Goal: Transaction & Acquisition: Download file/media

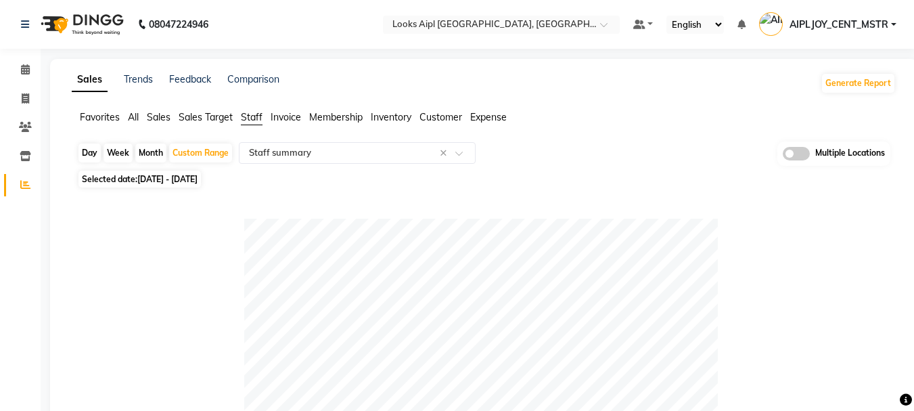
select select "full_report"
select select "csv"
drag, startPoint x: 825, startPoint y: 1, endPoint x: 466, endPoint y: 181, distance: 402.0
click at [466, 181] on div "Selected date: [DATE] - [DATE]" at bounding box center [486, 179] width 819 height 14
click at [835, 88] on button "Generate Report" at bounding box center [858, 83] width 72 height 19
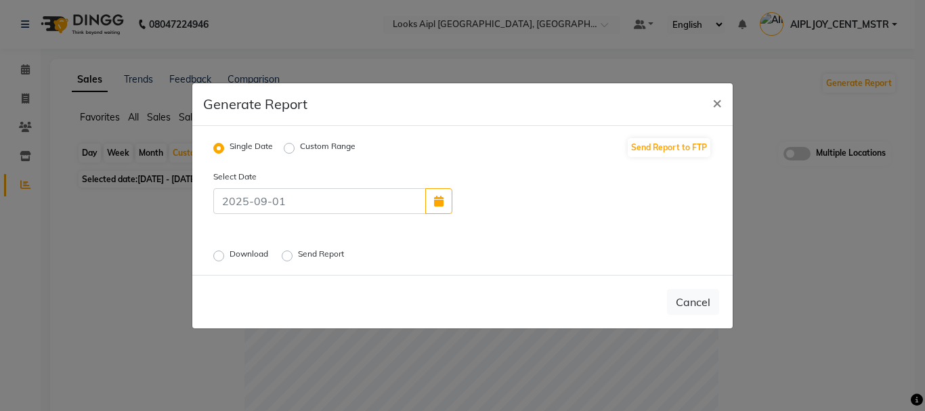
click at [300, 144] on label "Custom Range" at bounding box center [328, 148] width 56 height 16
click at [291, 144] on input "Custom Range" at bounding box center [290, 147] width 9 height 9
radio input "true"
select select "9"
select select "2025"
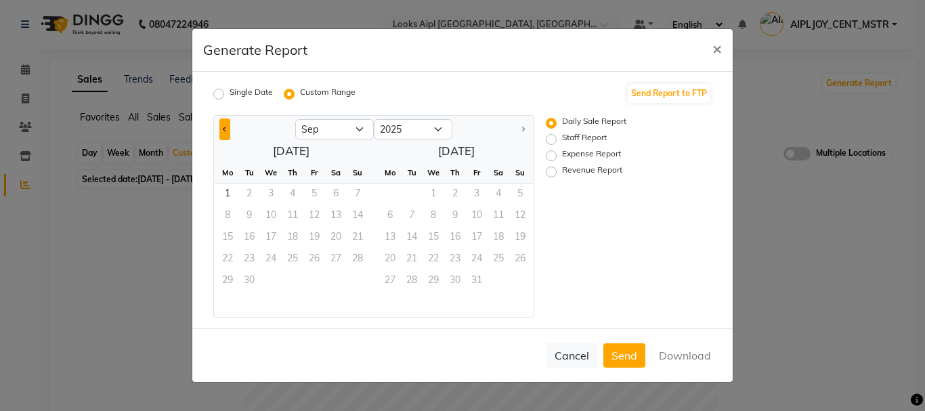
click at [219, 127] on button "Previous month" at bounding box center [224, 129] width 11 height 22
select select "8"
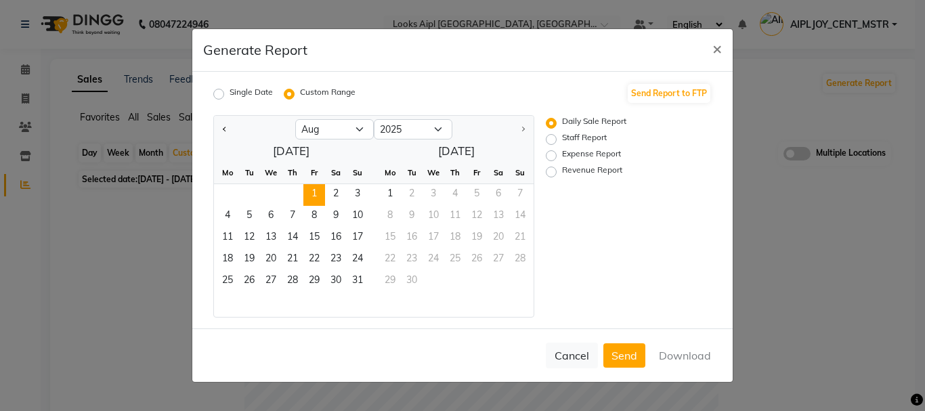
click at [313, 195] on span "1" at bounding box center [314, 195] width 22 height 22
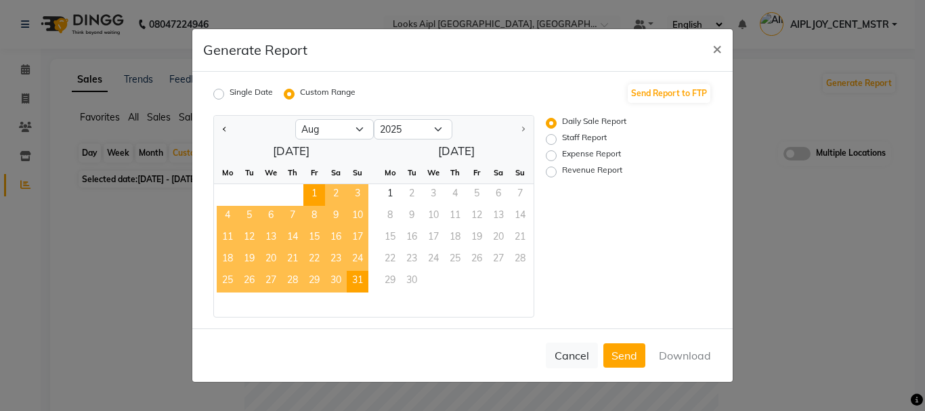
click at [363, 282] on span "31" at bounding box center [358, 282] width 22 height 22
drag, startPoint x: 684, startPoint y: 354, endPoint x: 667, endPoint y: 355, distance: 16.9
click at [684, 355] on button "Download" at bounding box center [685, 355] width 68 height 24
click at [562, 139] on label "Staff Report" at bounding box center [584, 139] width 45 height 16
click at [549, 139] on input "Staff Report" at bounding box center [552, 139] width 9 height 9
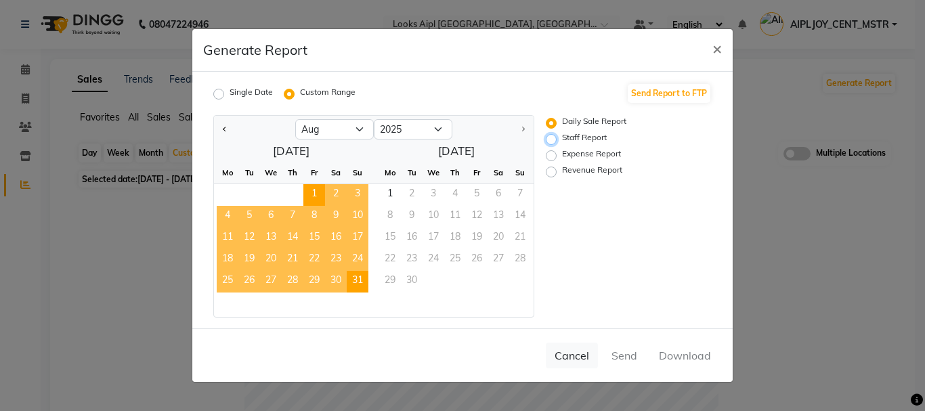
radio input "true"
click at [914, 401] on div at bounding box center [914, 401] width 0 height 0
click at [682, 356] on button "Download" at bounding box center [685, 355] width 68 height 24
click at [562, 156] on label "Expense Report" at bounding box center [591, 156] width 59 height 16
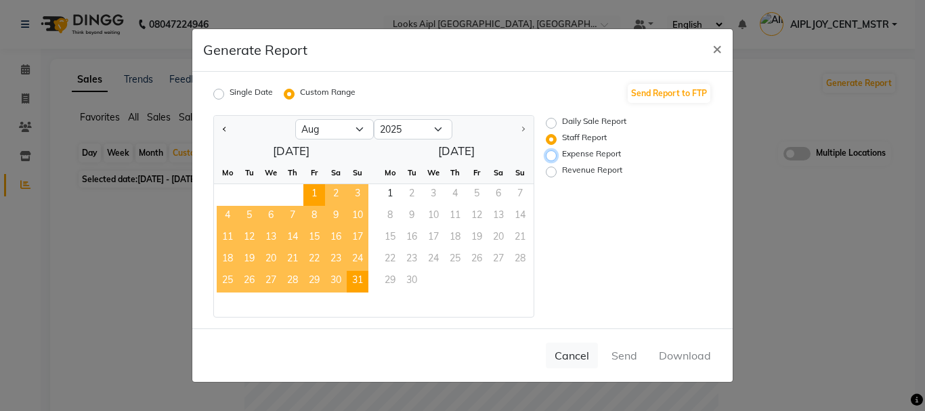
click at [554, 156] on input "Expense Report" at bounding box center [552, 155] width 9 height 9
radio input "true"
click at [678, 363] on button "Download" at bounding box center [685, 355] width 68 height 24
click at [562, 171] on label "Revenue Report" at bounding box center [592, 172] width 60 height 16
click at [549, 171] on input "Revenue Report" at bounding box center [552, 171] width 9 height 9
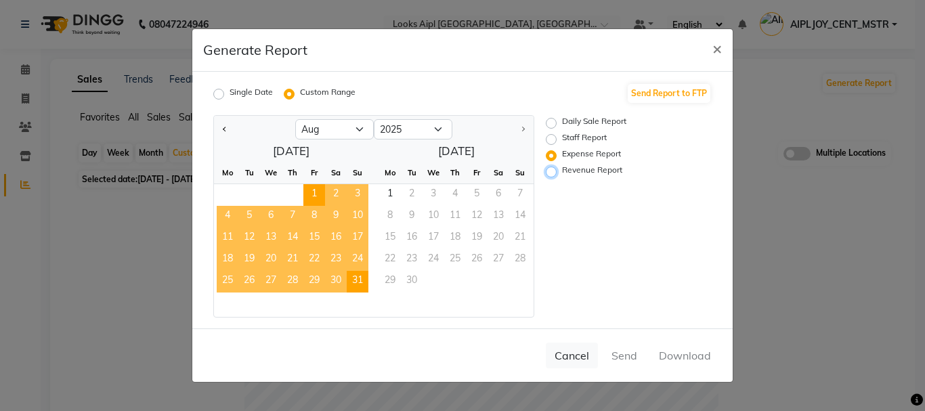
radio input "true"
click at [701, 362] on button "Download" at bounding box center [685, 355] width 68 height 24
click at [720, 51] on span "×" at bounding box center [716, 48] width 9 height 20
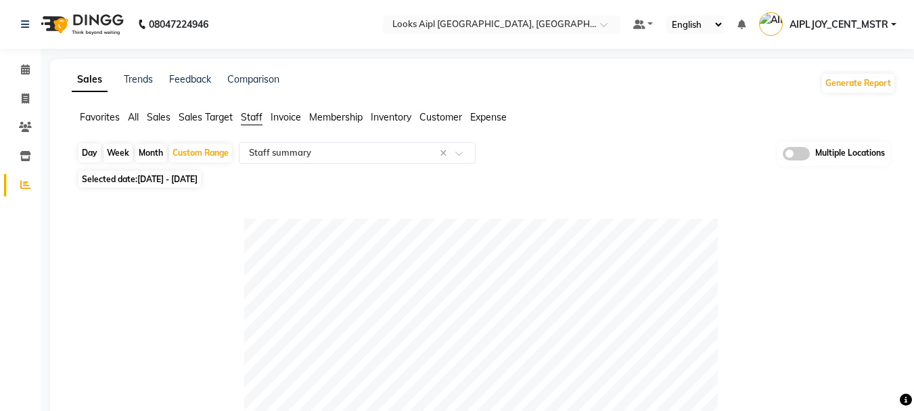
click at [167, 113] on span "Sales" at bounding box center [159, 117] width 24 height 12
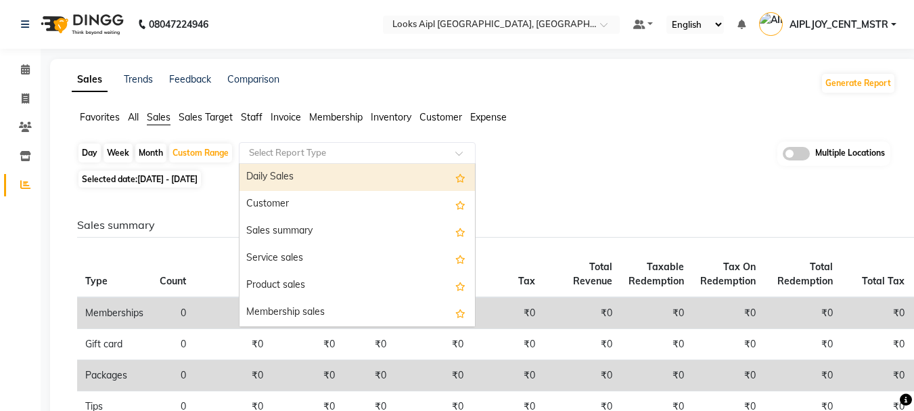
click at [315, 148] on input "text" at bounding box center [343, 153] width 195 height 14
click at [307, 183] on div "Daily Sales" at bounding box center [358, 177] width 236 height 27
select select "full_report"
select select "csv"
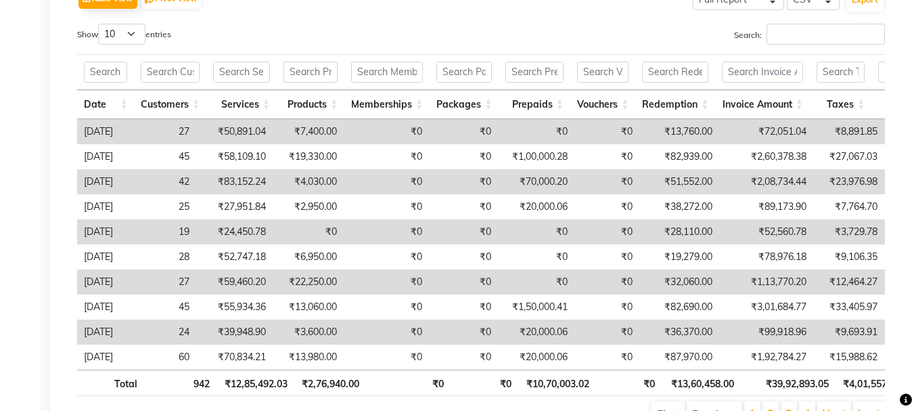
scroll to position [179, 0]
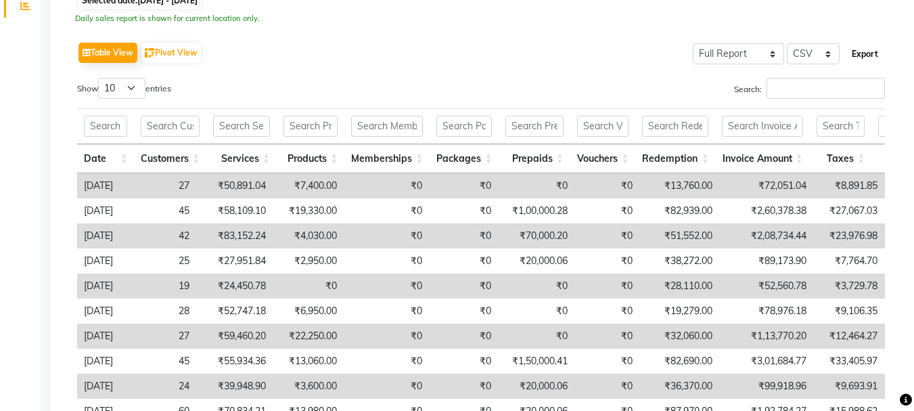
click at [858, 52] on button "Export" at bounding box center [865, 54] width 37 height 23
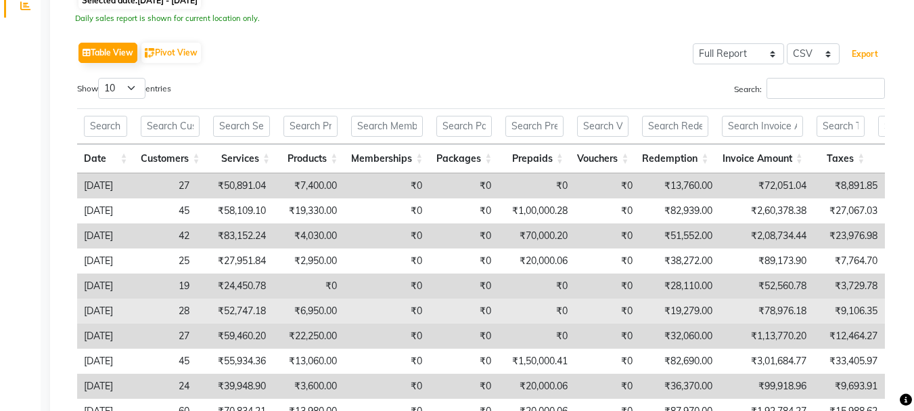
scroll to position [206, 0]
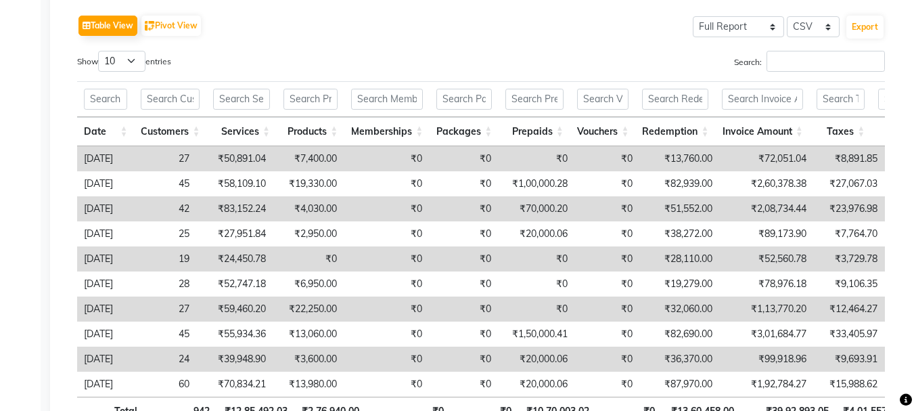
click at [179, 211] on td "42" at bounding box center [160, 208] width 72 height 25
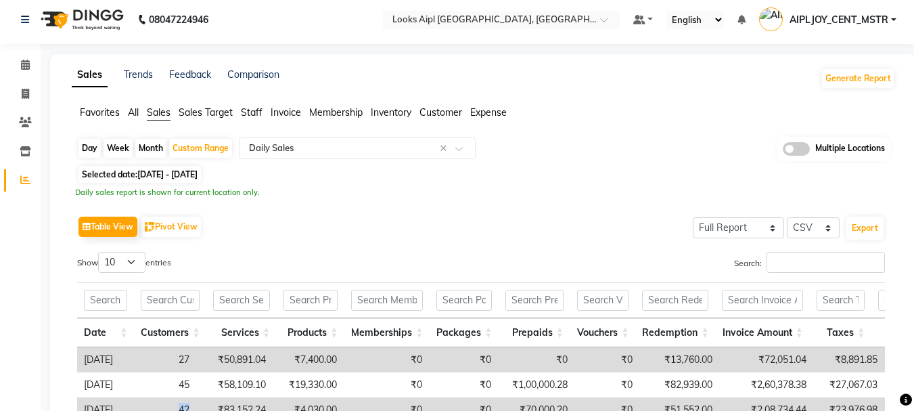
scroll to position [0, 0]
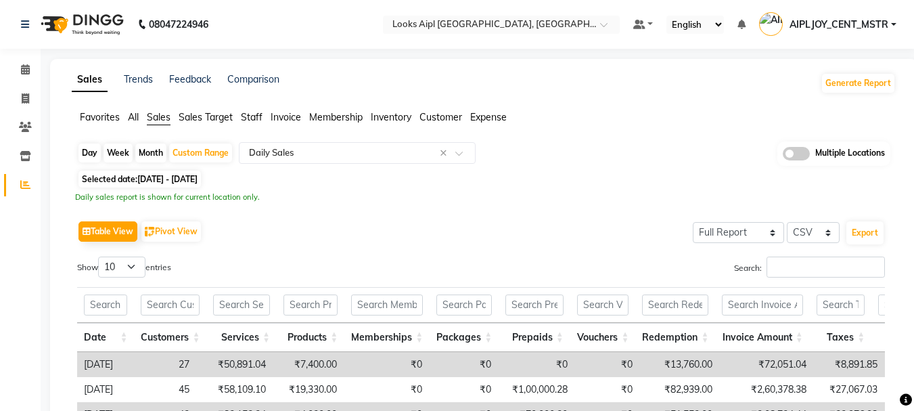
click at [88, 150] on div "Day" at bounding box center [90, 153] width 22 height 19
select select "8"
select select "2025"
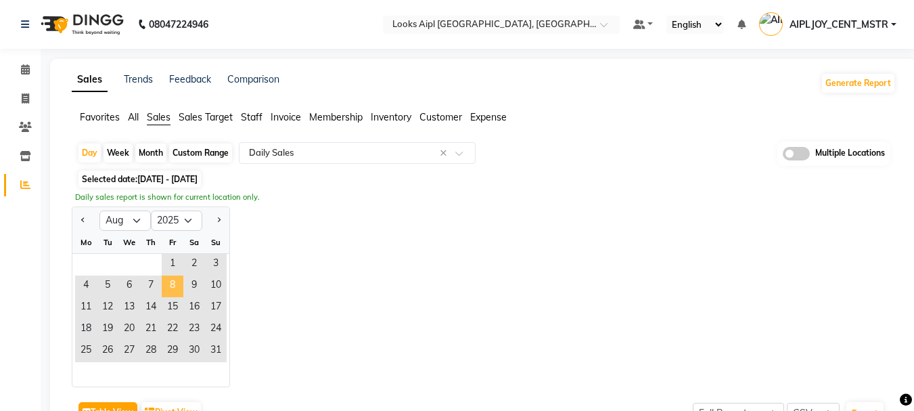
click at [170, 292] on span "8" at bounding box center [173, 286] width 22 height 22
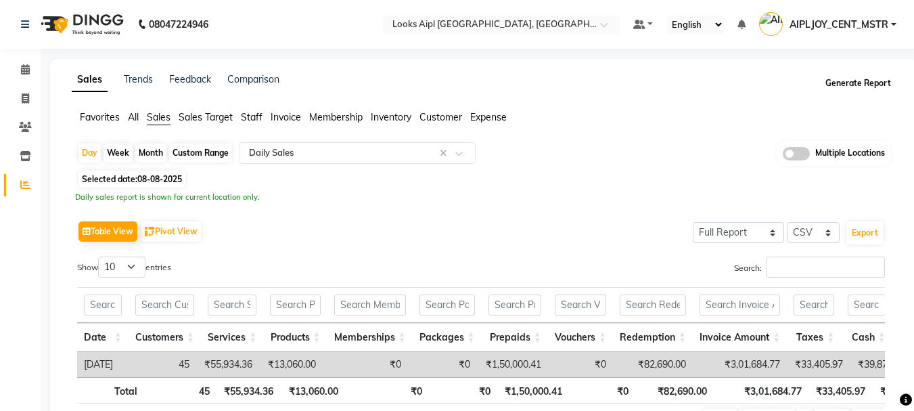
click at [860, 83] on button "Generate Report" at bounding box center [858, 83] width 72 height 19
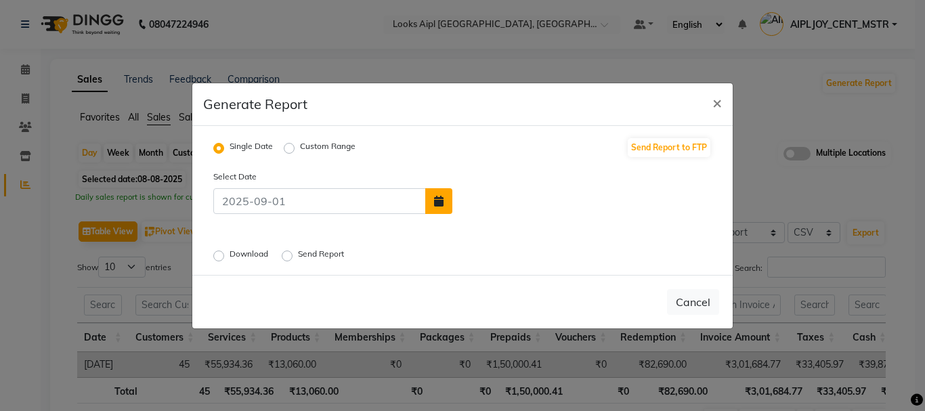
click at [435, 209] on button "button" at bounding box center [438, 201] width 27 height 26
select select "9"
select select "2025"
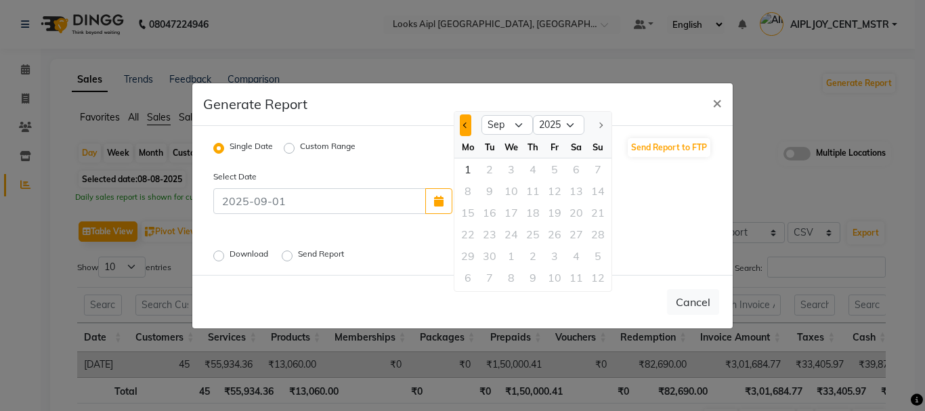
click at [467, 120] on button "Previous month" at bounding box center [466, 125] width 12 height 22
select select "8"
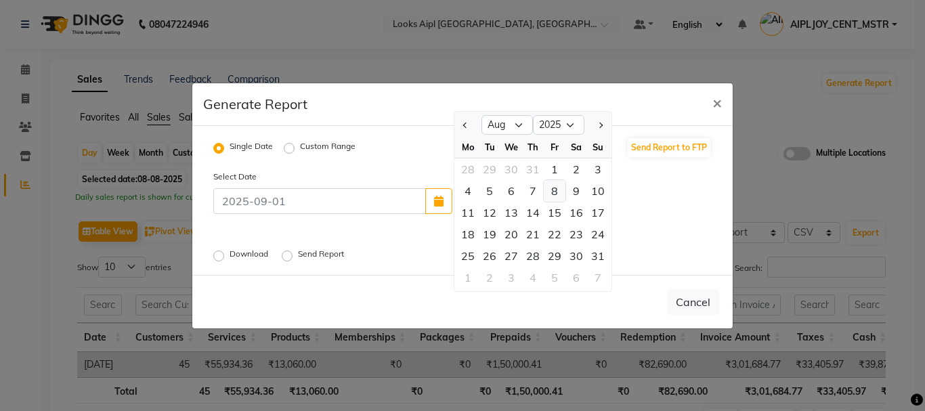
click at [557, 190] on div "8" at bounding box center [555, 191] width 22 height 22
type input "08-08-2025"
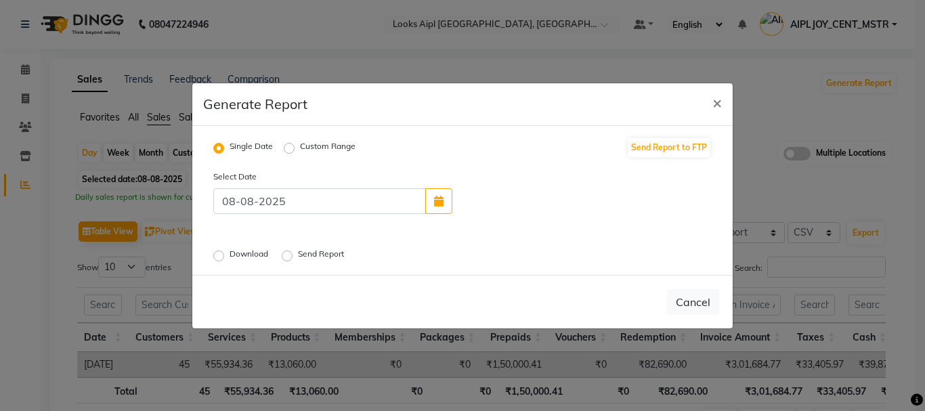
click at [229, 257] on label "Download" at bounding box center [249, 256] width 41 height 16
click at [220, 257] on input "Download" at bounding box center [220, 254] width 9 height 9
radio input "true"
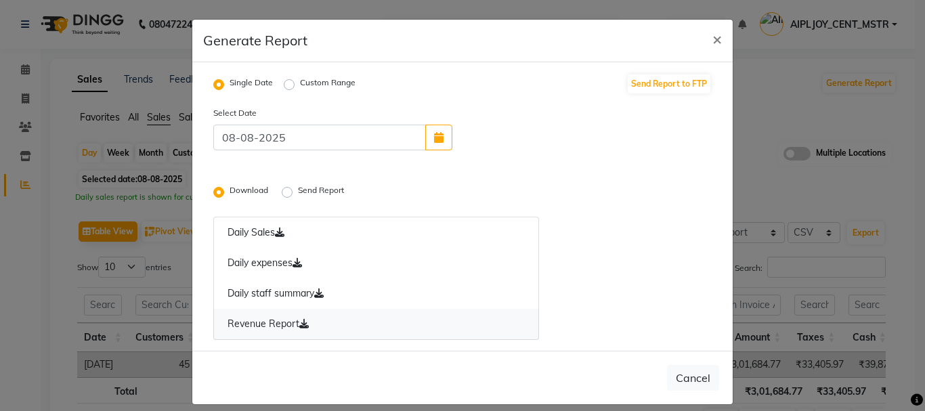
click at [299, 323] on icon at bounding box center [303, 323] width 9 height 9
click at [425, 141] on button "button" at bounding box center [438, 138] width 27 height 26
select select "8"
select select "2025"
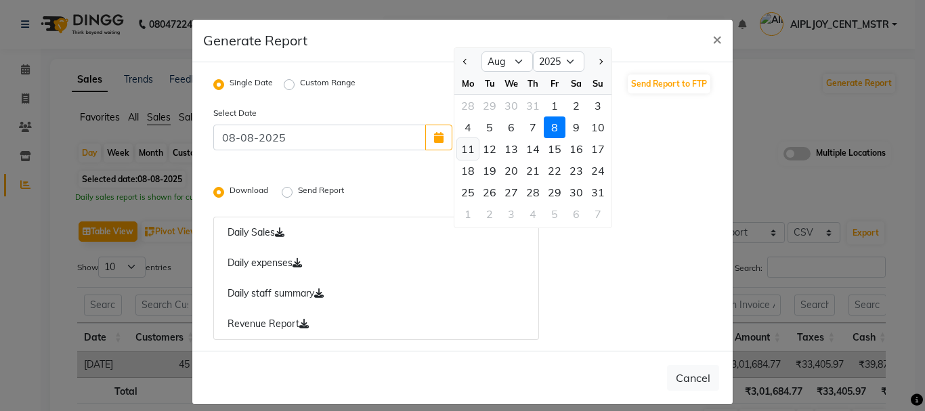
click at [464, 146] on div "11" at bounding box center [468, 149] width 22 height 22
type input "[DATE]"
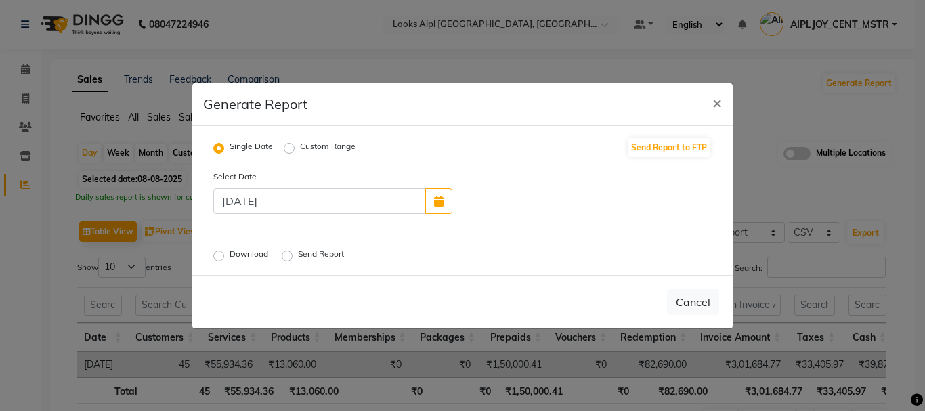
click at [215, 262] on div "Download" at bounding box center [242, 256] width 58 height 16
click at [229, 258] on label "Download" at bounding box center [249, 256] width 41 height 16
click at [221, 258] on input "Download" at bounding box center [220, 254] width 9 height 9
radio input "true"
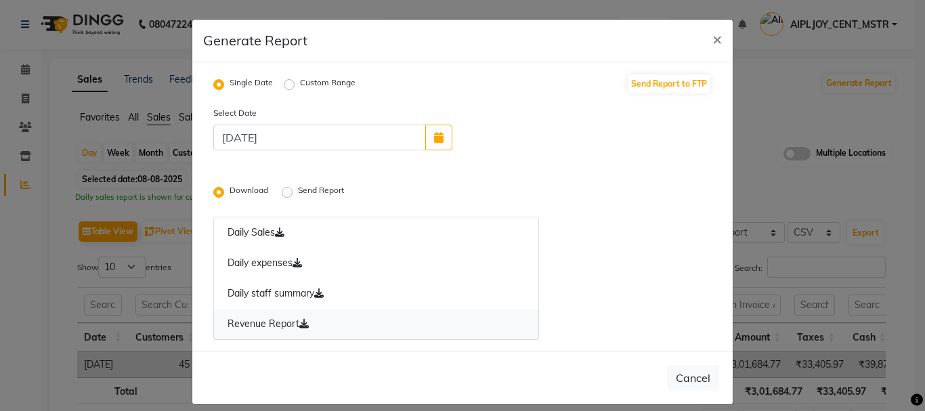
click at [299, 320] on icon at bounding box center [303, 323] width 9 height 9
click at [439, 138] on button "button" at bounding box center [438, 138] width 27 height 26
select select "8"
select select "2025"
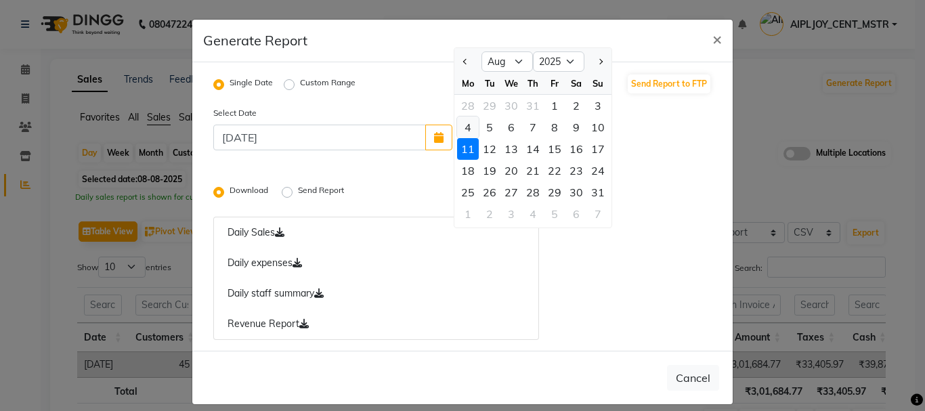
click at [467, 121] on div "4" at bounding box center [468, 127] width 22 height 22
type input "[DATE]"
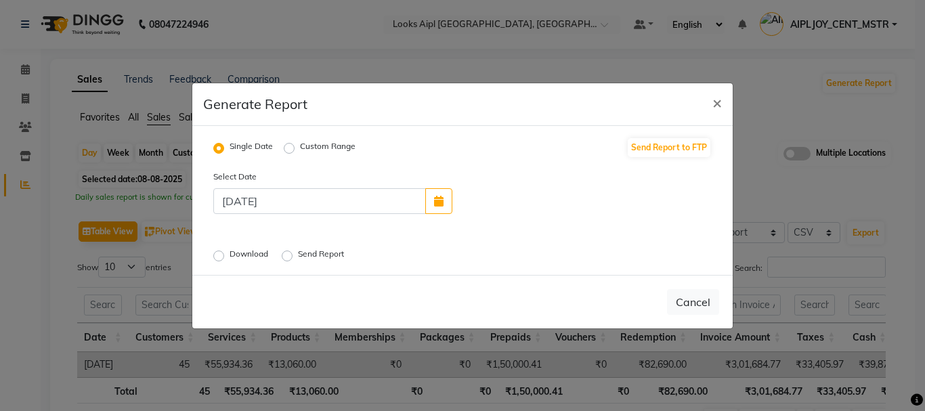
click at [229, 255] on label "Download" at bounding box center [249, 256] width 41 height 16
click at [223, 255] on input "Download" at bounding box center [220, 254] width 9 height 9
radio input "true"
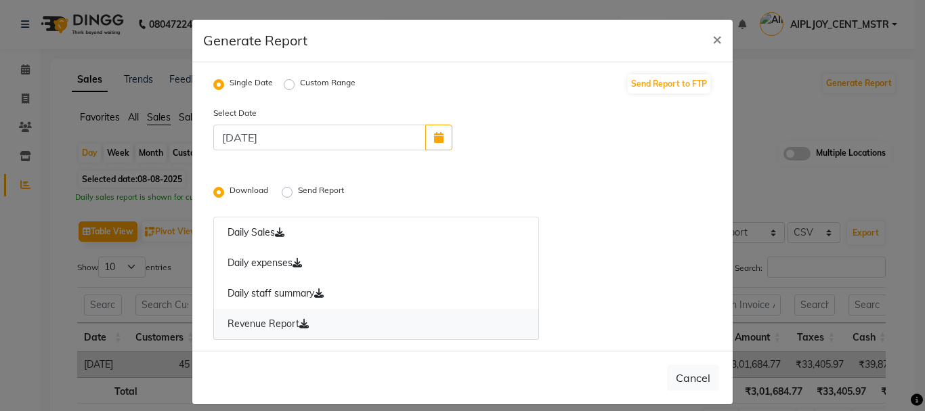
click at [299, 326] on icon at bounding box center [303, 323] width 9 height 9
click at [300, 326] on icon at bounding box center [303, 323] width 9 height 9
click at [712, 39] on span "×" at bounding box center [716, 38] width 9 height 20
radio input "false"
